Goal: Task Accomplishment & Management: Manage account settings

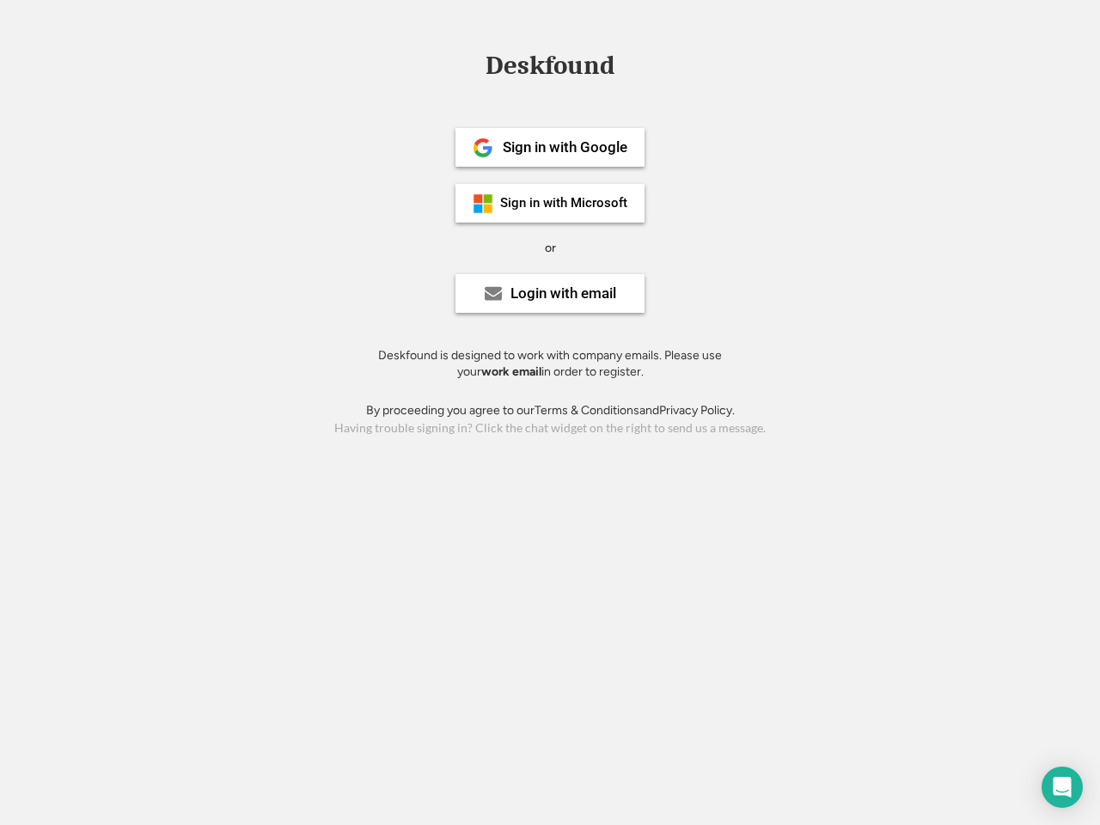
click at [550, 246] on div "or" at bounding box center [550, 248] width 11 height 17
click at [550, 69] on div "Deskfound" at bounding box center [550, 65] width 146 height 27
click at [470, 64] on div "Deskfound" at bounding box center [550, 68] width 1100 height 33
click at [550, 69] on div "Deskfound" at bounding box center [550, 65] width 146 height 27
click at [550, 248] on div "or" at bounding box center [550, 248] width 11 height 17
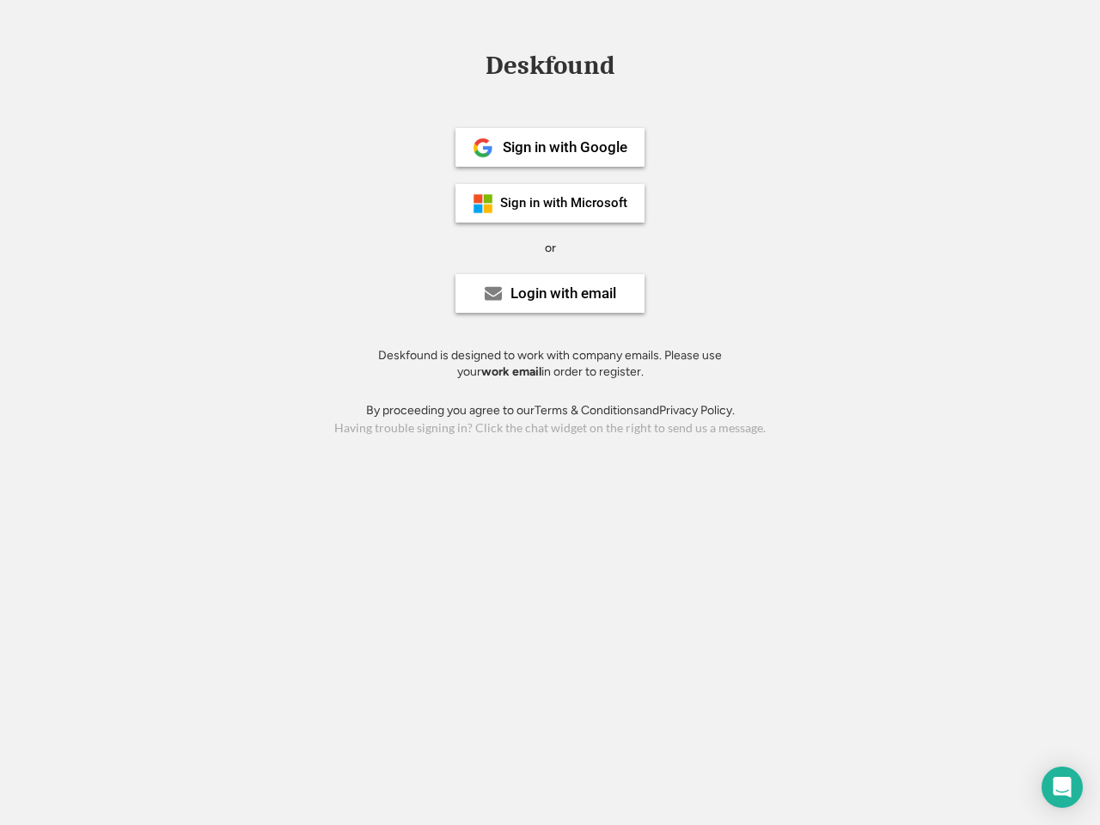
click at [550, 147] on div "Sign in with Google" at bounding box center [565, 147] width 125 height 15
click at [565, 147] on div "Sign in with Google" at bounding box center [565, 147] width 125 height 15
click at [483, 148] on img at bounding box center [483, 148] width 21 height 21
click at [550, 203] on div "Sign in with Microsoft" at bounding box center [563, 203] width 127 height 13
click at [565, 203] on div "Sign in with Microsoft" at bounding box center [563, 203] width 127 height 13
